Goal: Transaction & Acquisition: Purchase product/service

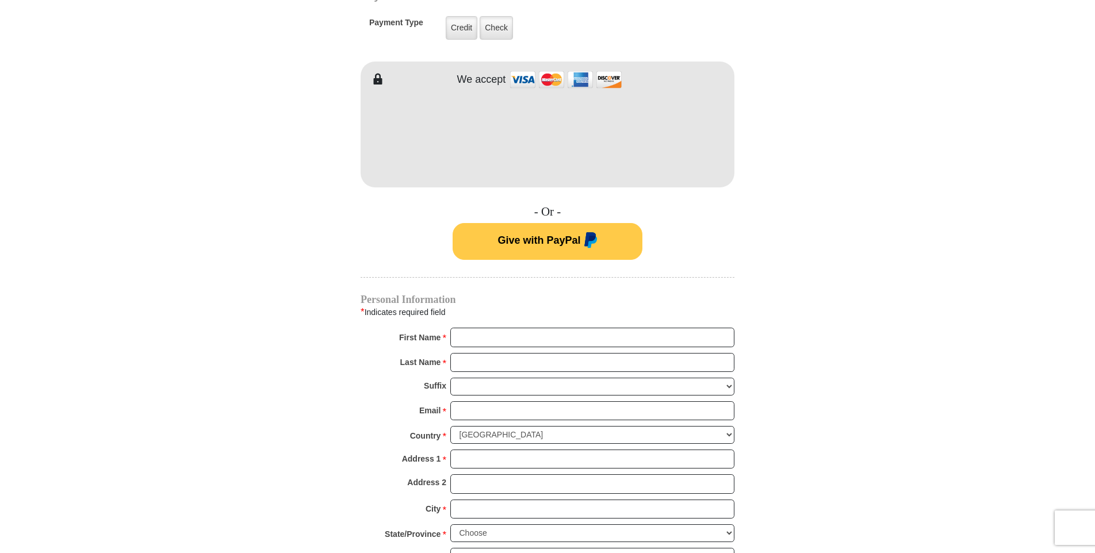
scroll to position [575, 0]
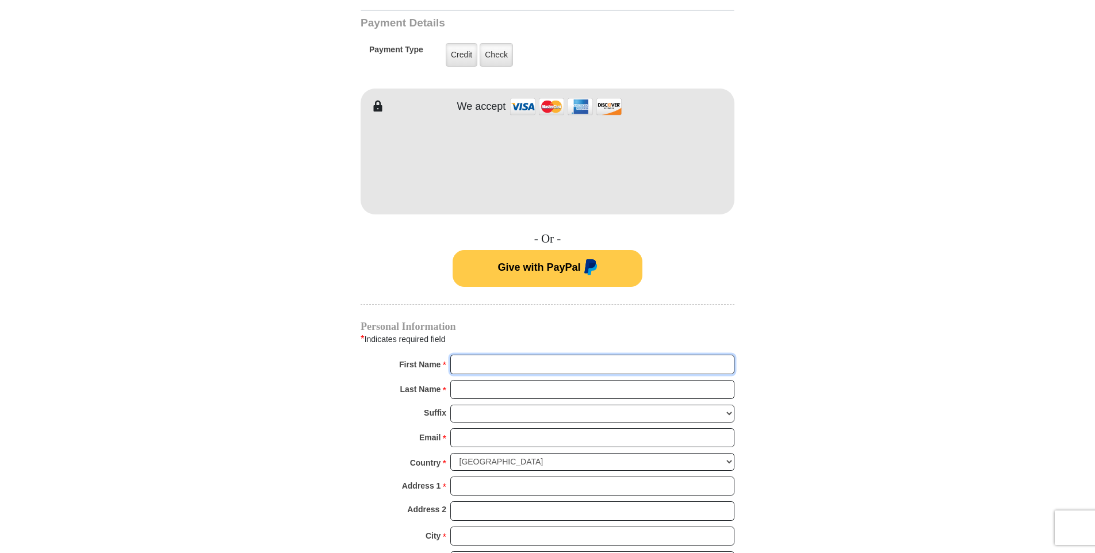
click at [461, 355] on input "First Name *" at bounding box center [592, 365] width 284 height 20
type input "[PERSON_NAME]"
type input "[EMAIL_ADDRESS][DOMAIN_NAME]"
type input "[STREET_ADDRESS][PERSON_NAME]"
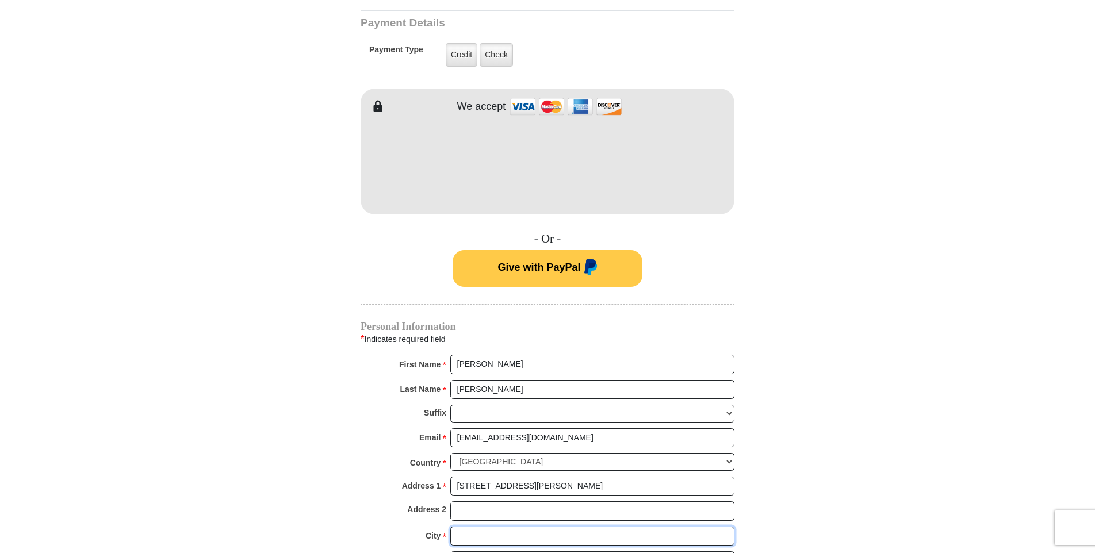
type input "White"
select select "KS"
type input "66616"
type input "7853571212"
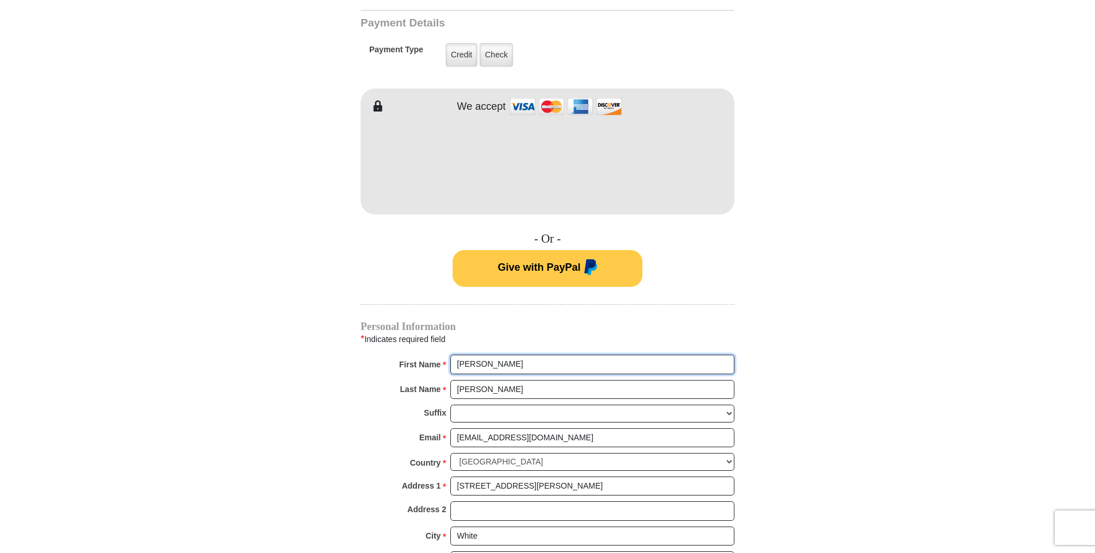
radio input "true"
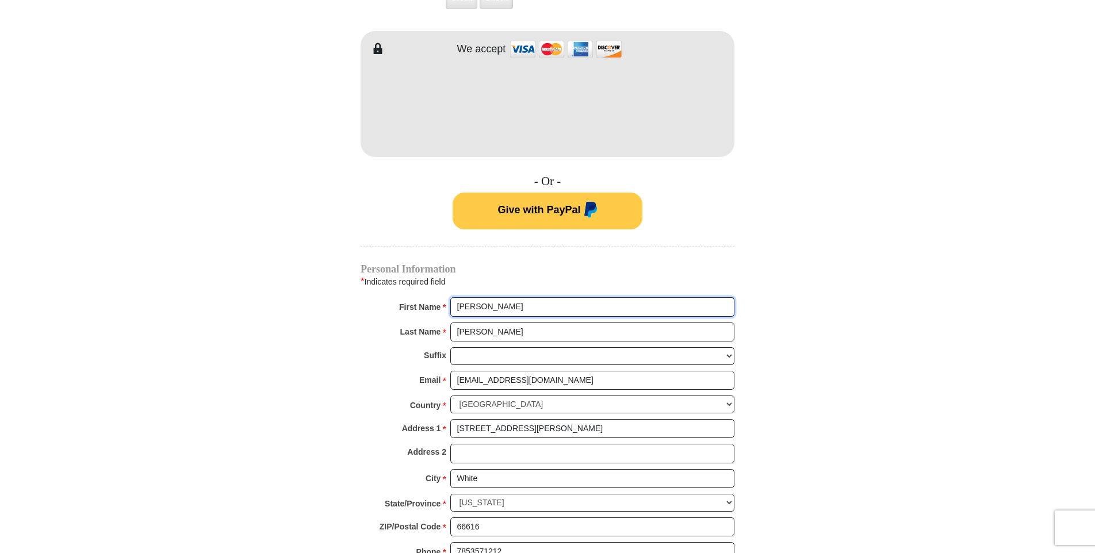
scroll to position [403, 0]
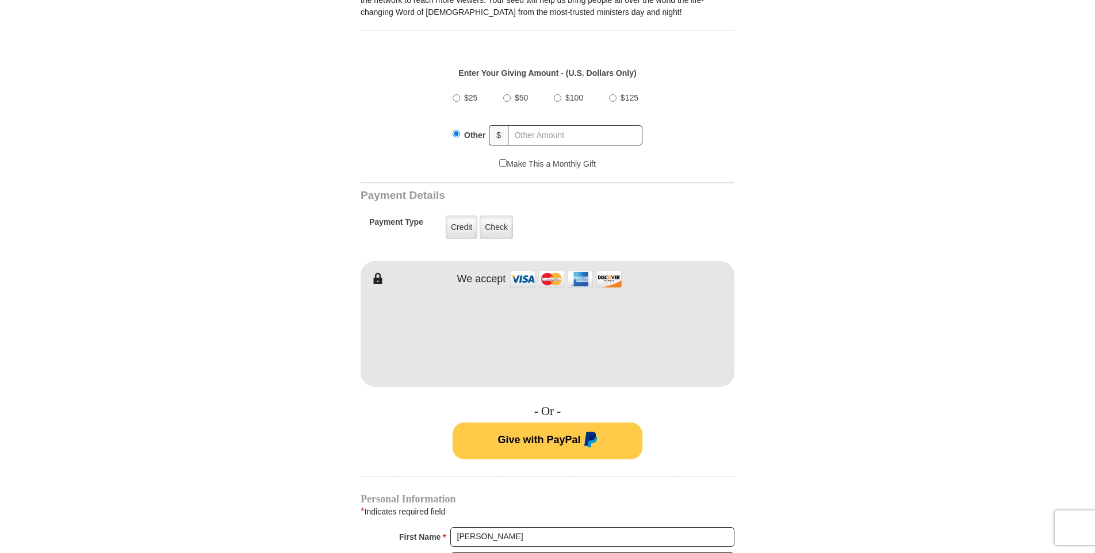
click at [504, 94] on input "$50" at bounding box center [506, 97] width 7 height 7
radio input "true"
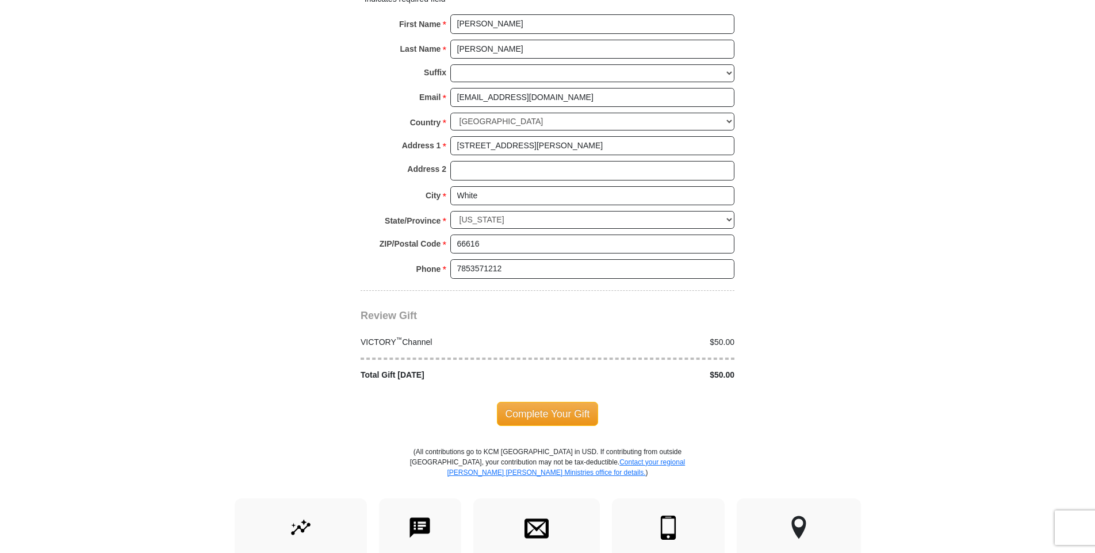
scroll to position [920, 0]
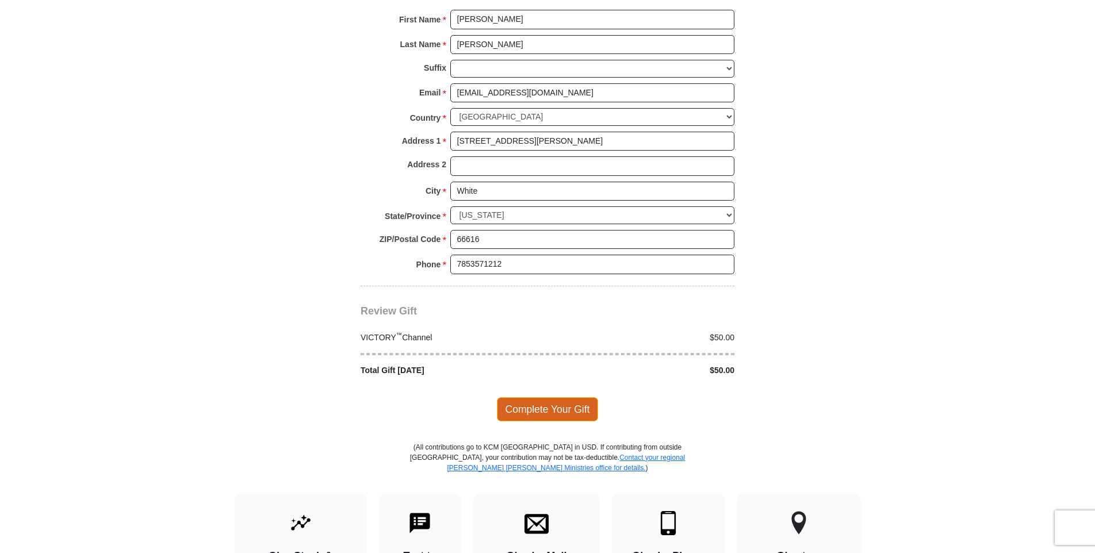
click at [536, 399] on span "Complete Your Gift" at bounding box center [548, 410] width 102 height 24
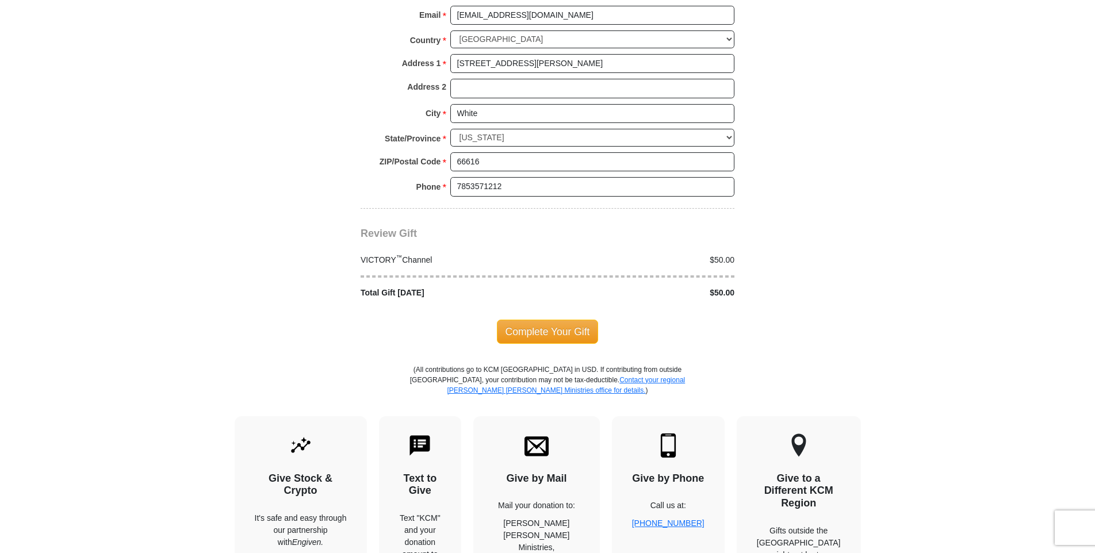
scroll to position [1091, 0]
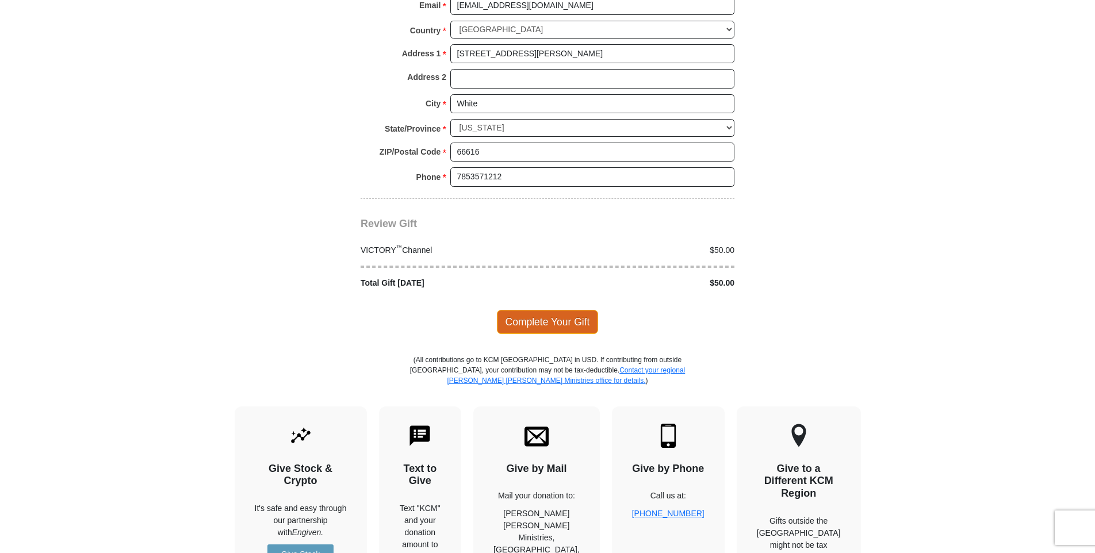
click at [553, 310] on span "Complete Your Gift" at bounding box center [548, 322] width 102 height 24
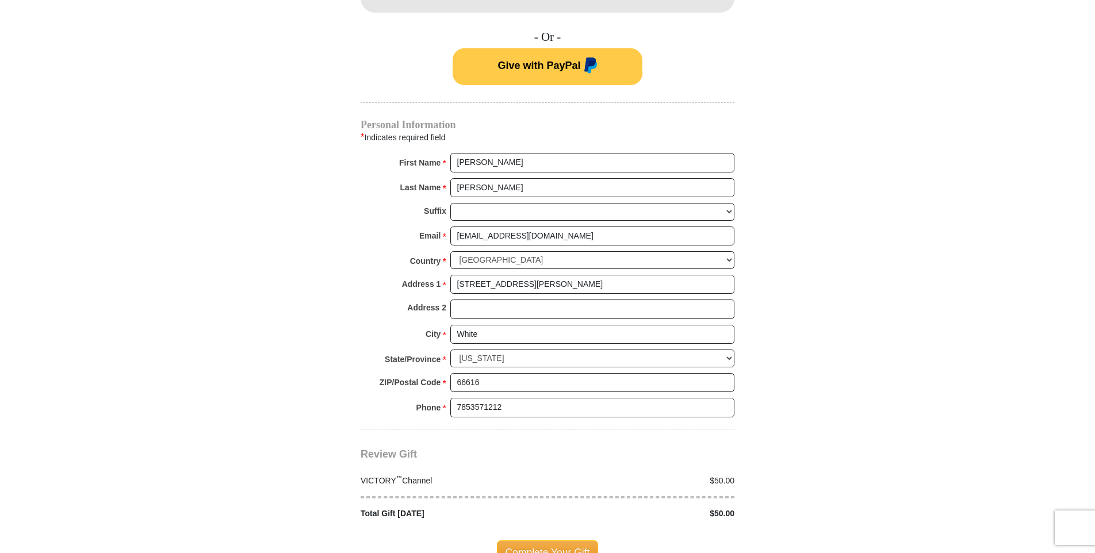
scroll to position [918, 0]
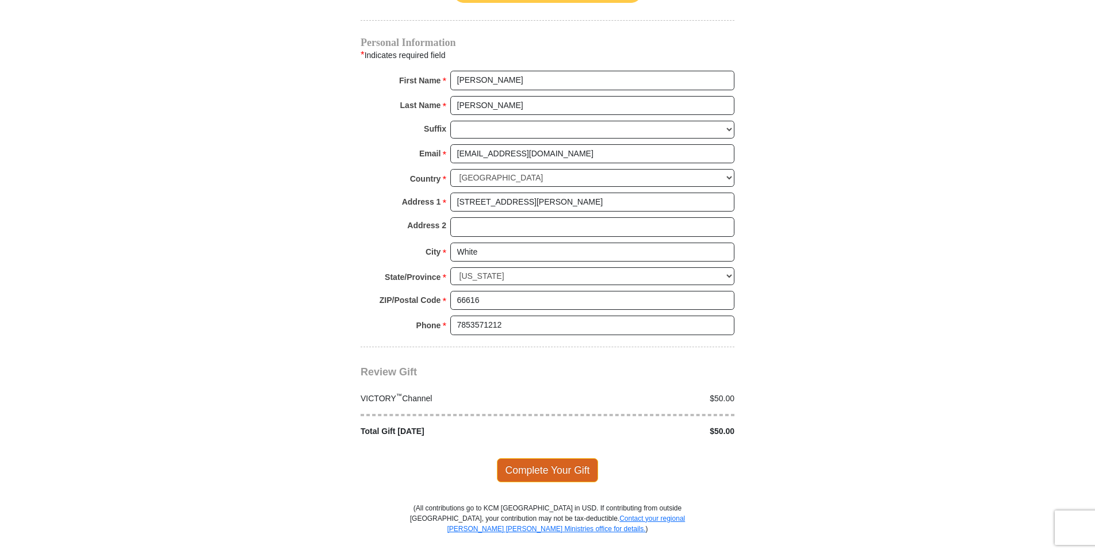
click at [558, 458] on span "Complete Your Gift" at bounding box center [548, 470] width 102 height 24
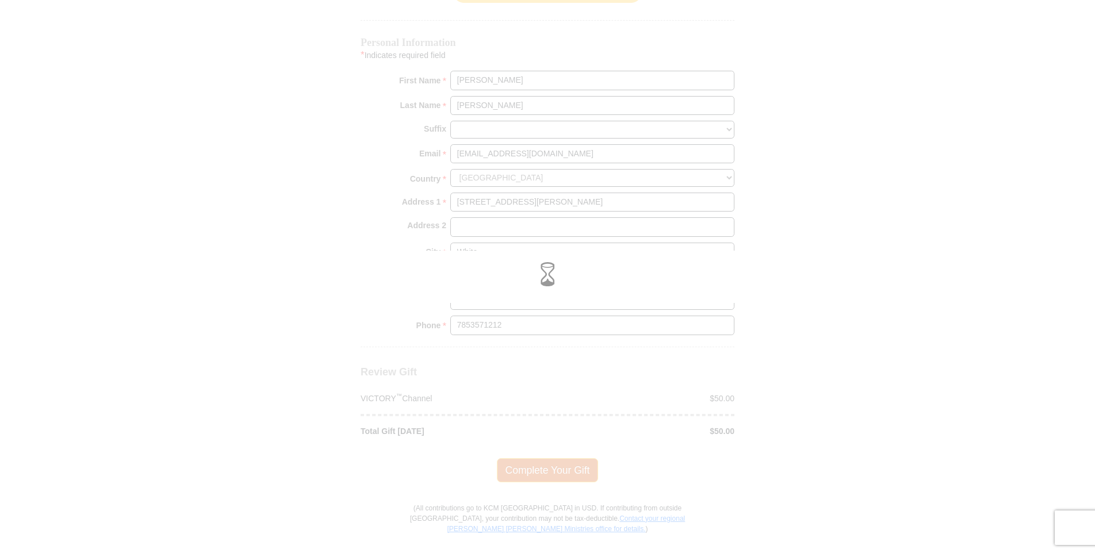
scroll to position [859, 0]
